Goal: Information Seeking & Learning: Learn about a topic

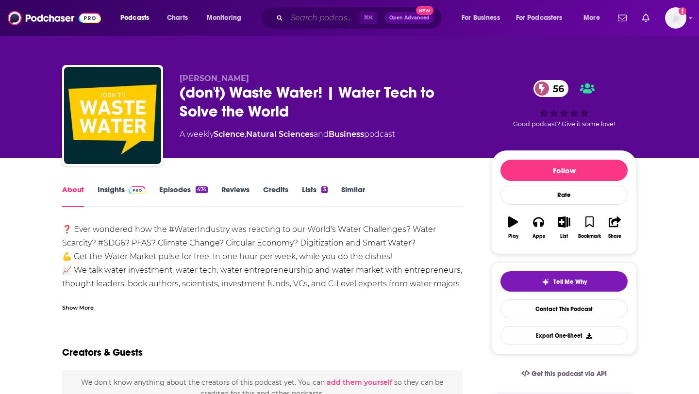
click at [316, 19] on input "Search podcasts, credits, & more..." at bounding box center [323, 18] width 72 height 16
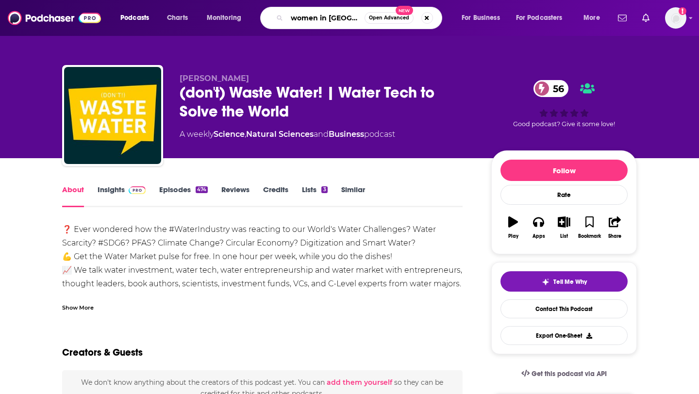
type input "women in stem"
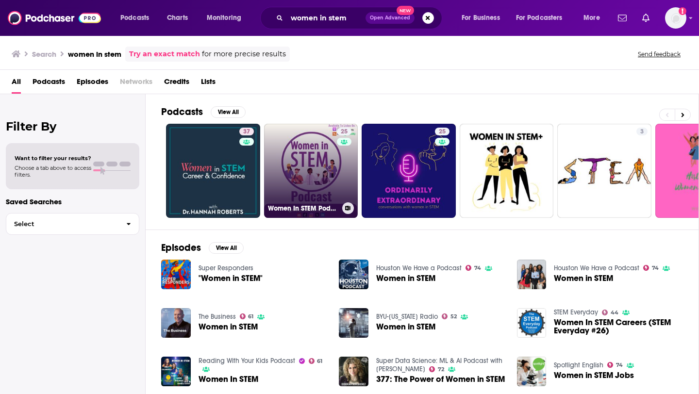
click at [321, 158] on link "25 Women In STEM Podcast" at bounding box center [311, 171] width 94 height 94
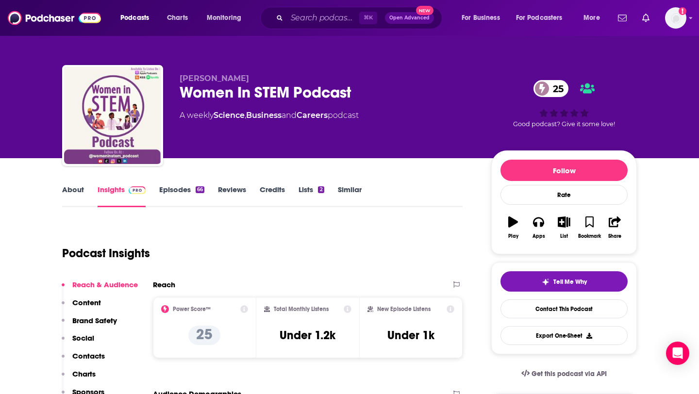
click at [183, 189] on link "Episodes 66" at bounding box center [181, 196] width 45 height 22
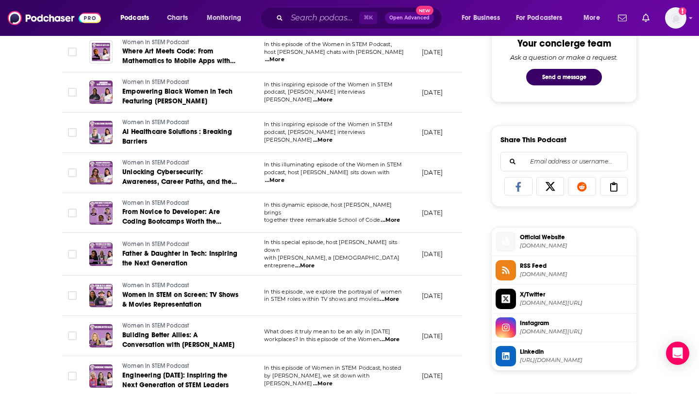
scroll to position [520, 0]
